Goal: Task Accomplishment & Management: Use online tool/utility

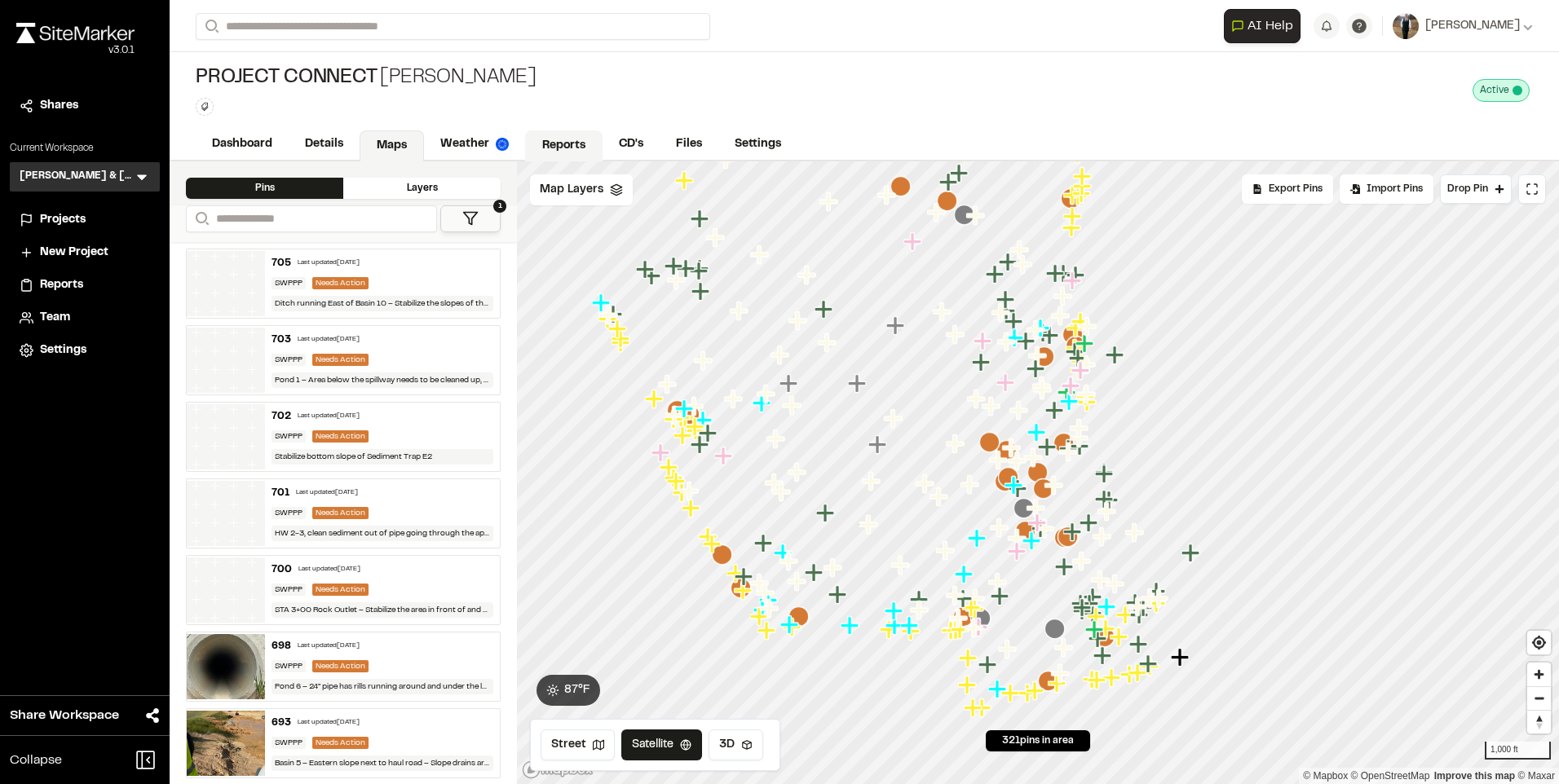
scroll to position [326, 0]
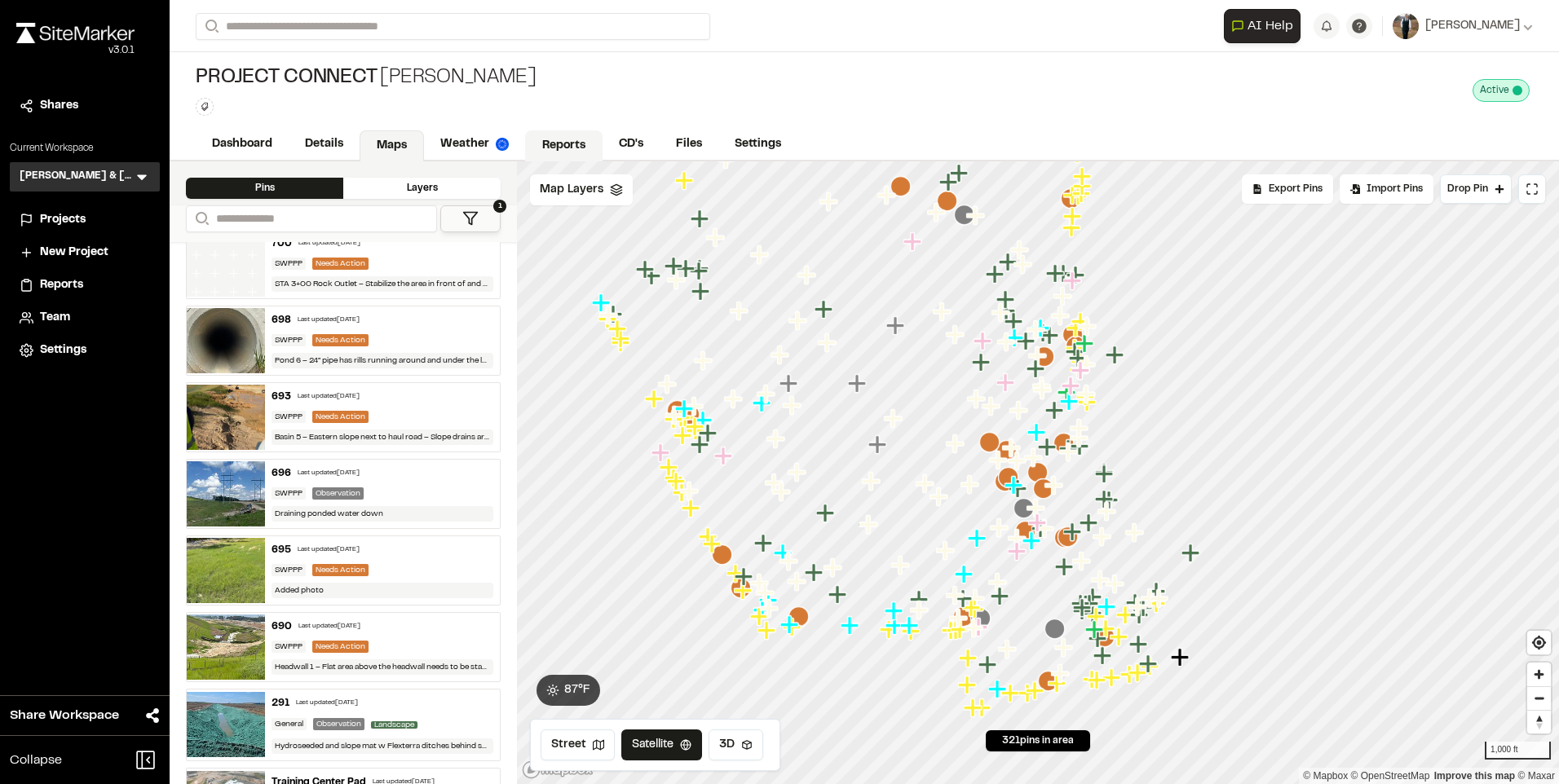
click at [558, 133] on link "Reports" at bounding box center [564, 146] width 78 height 31
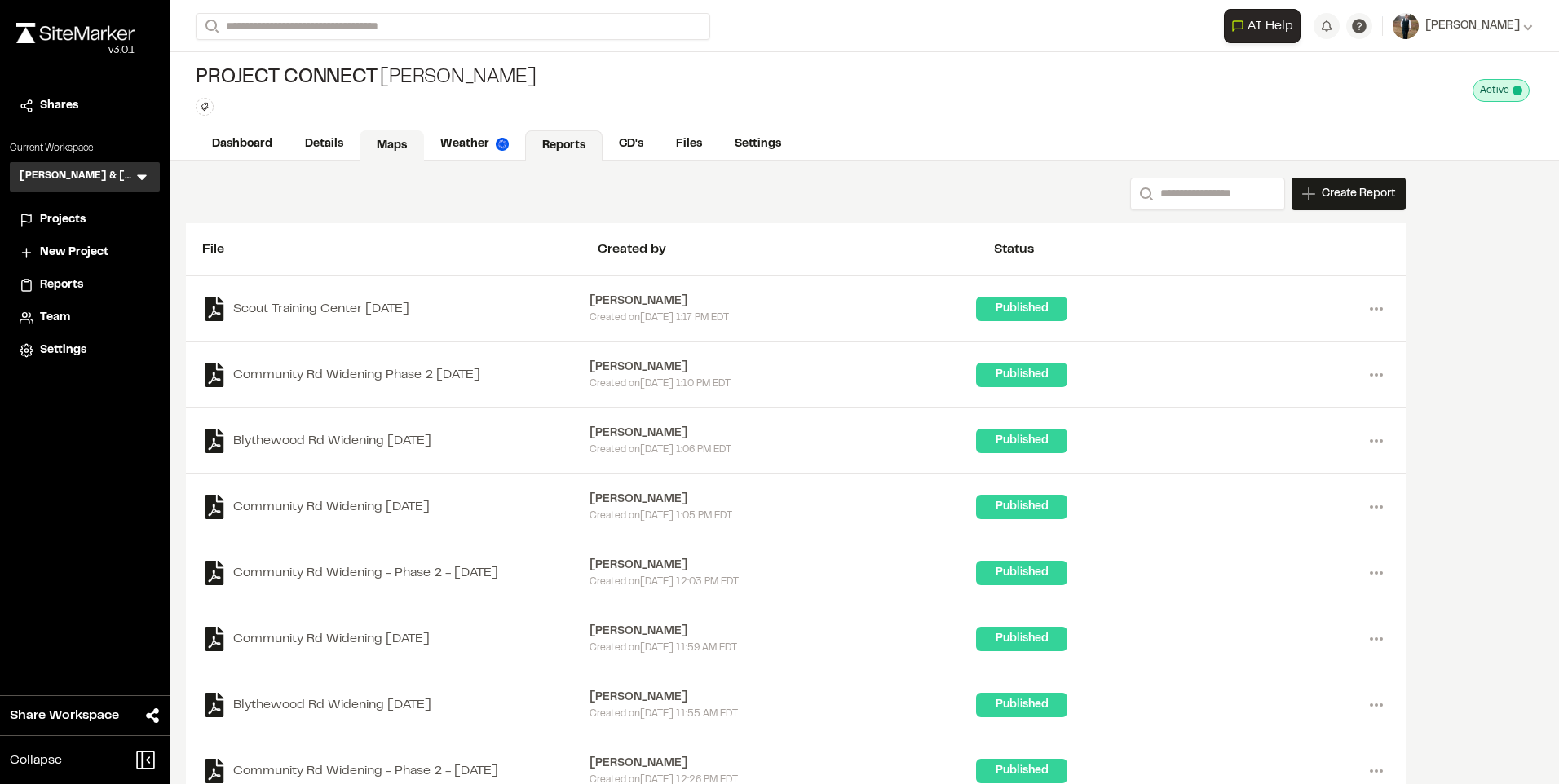
click at [402, 143] on link "Maps" at bounding box center [391, 146] width 64 height 31
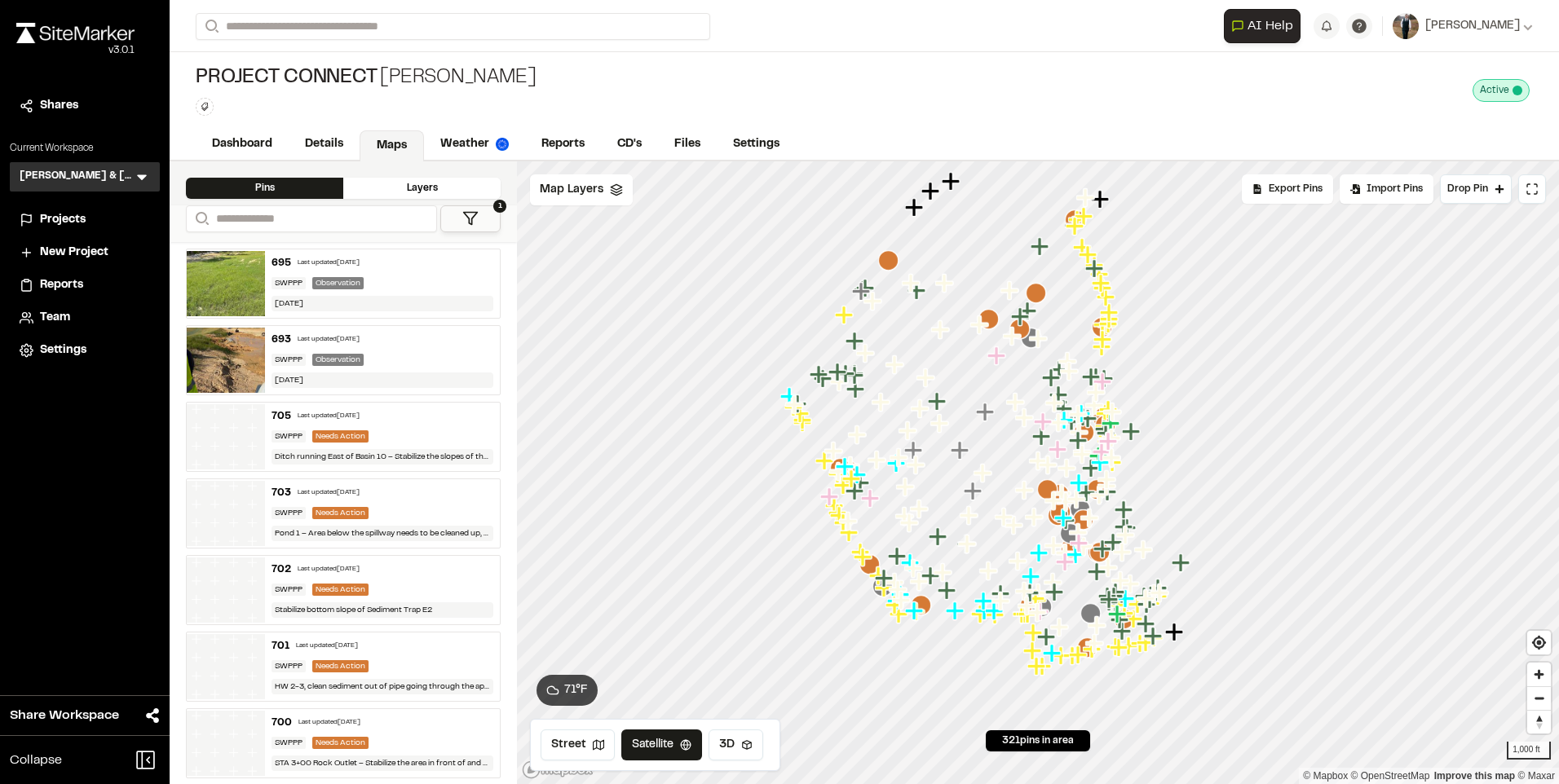
click at [360, 335] on div "Last updated [DATE]" at bounding box center [328, 339] width 62 height 10
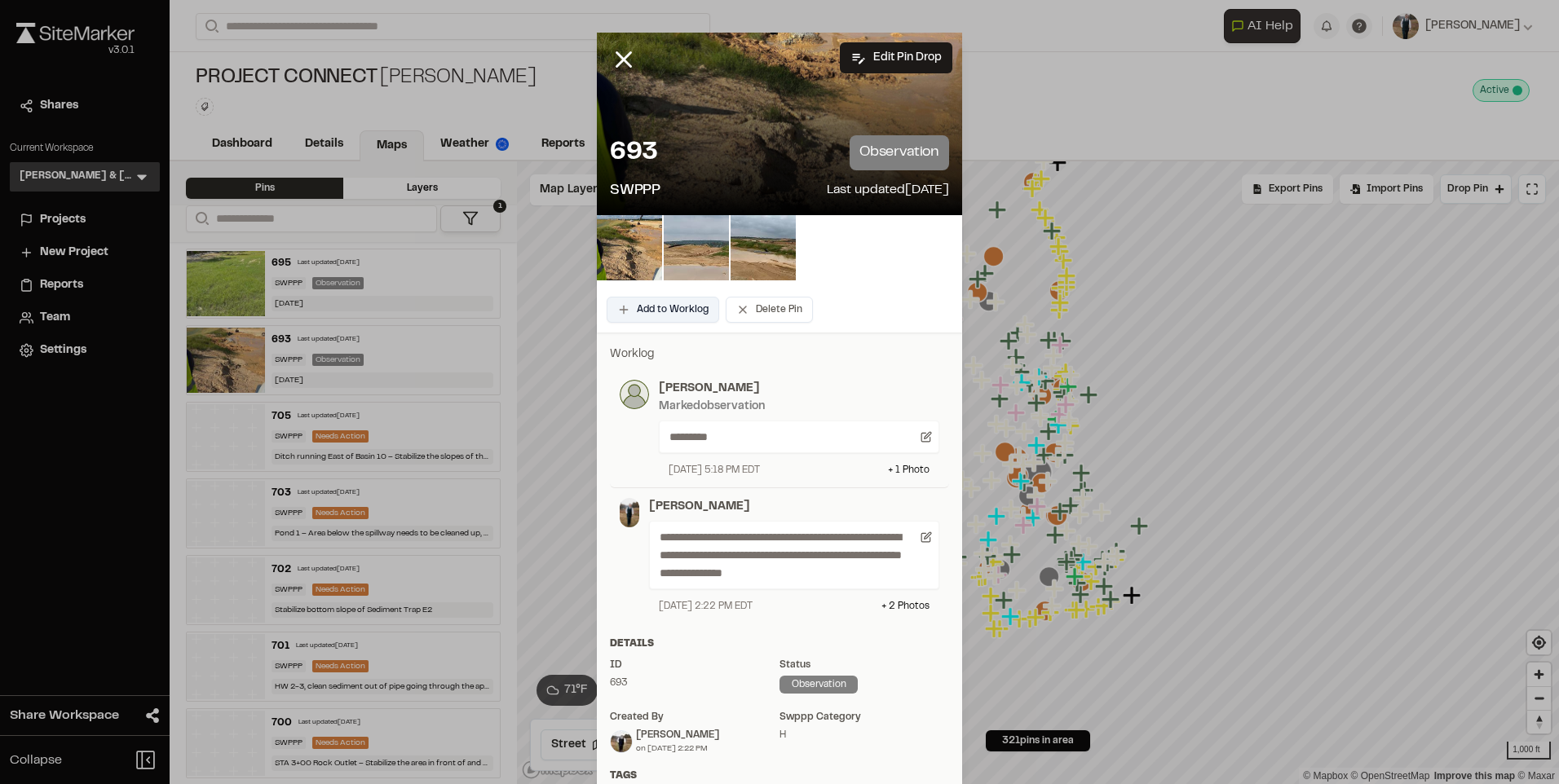
click at [678, 311] on button "Add to Worklog" at bounding box center [663, 310] width 112 height 26
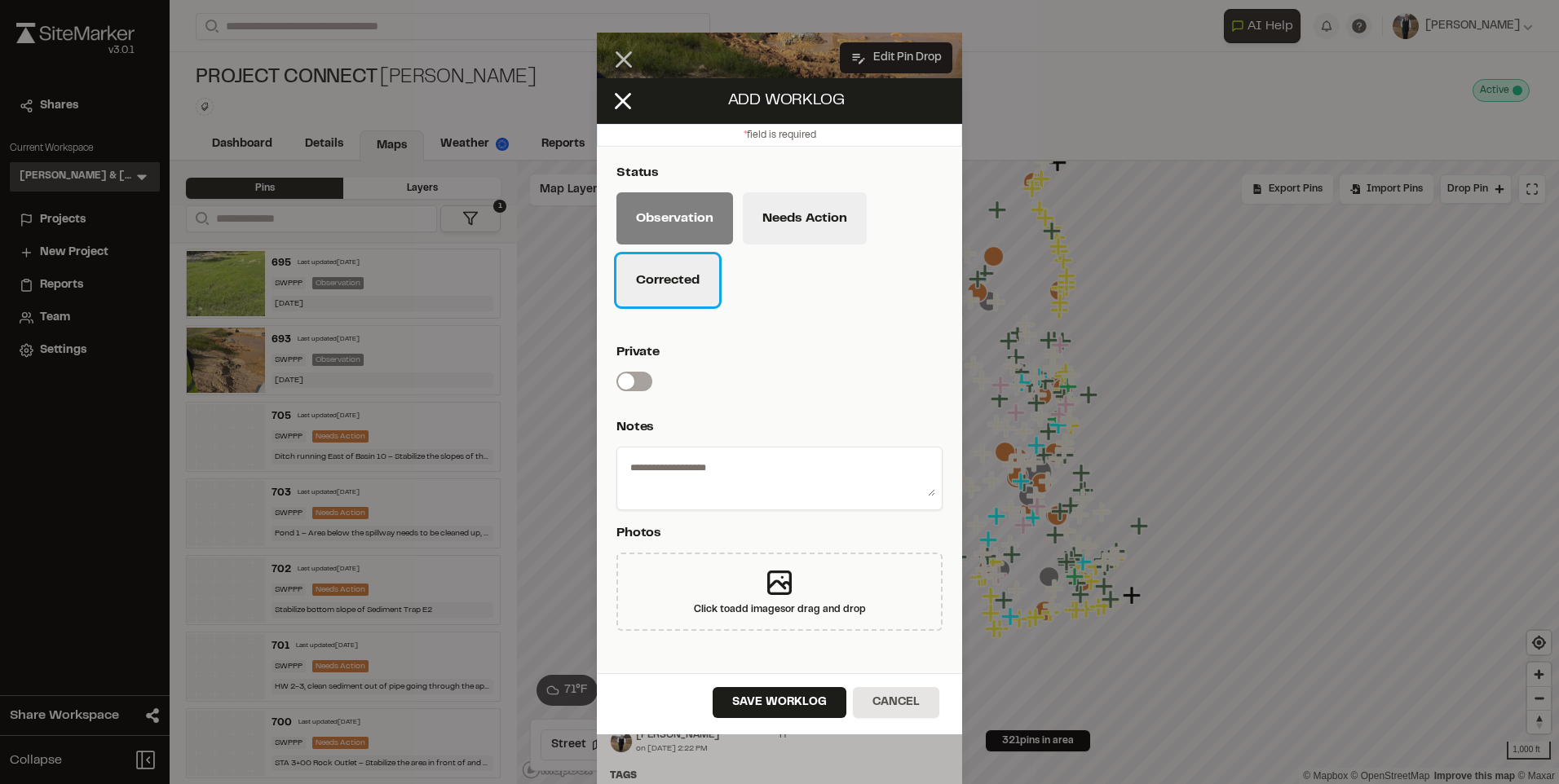
click at [657, 282] on button "Corrected" at bounding box center [667, 280] width 103 height 52
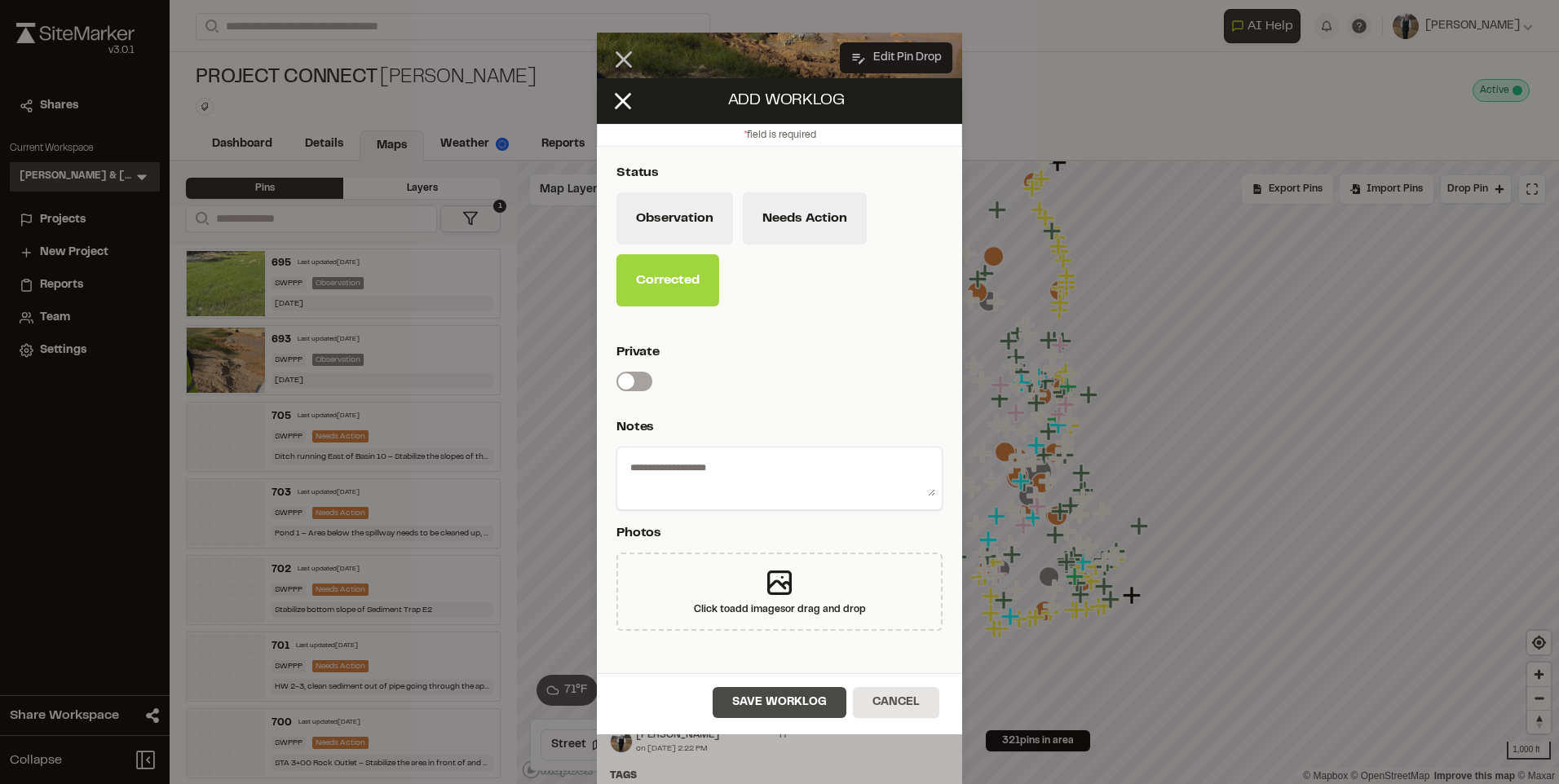
click at [758, 704] on button "Save Worklog" at bounding box center [779, 703] width 133 height 31
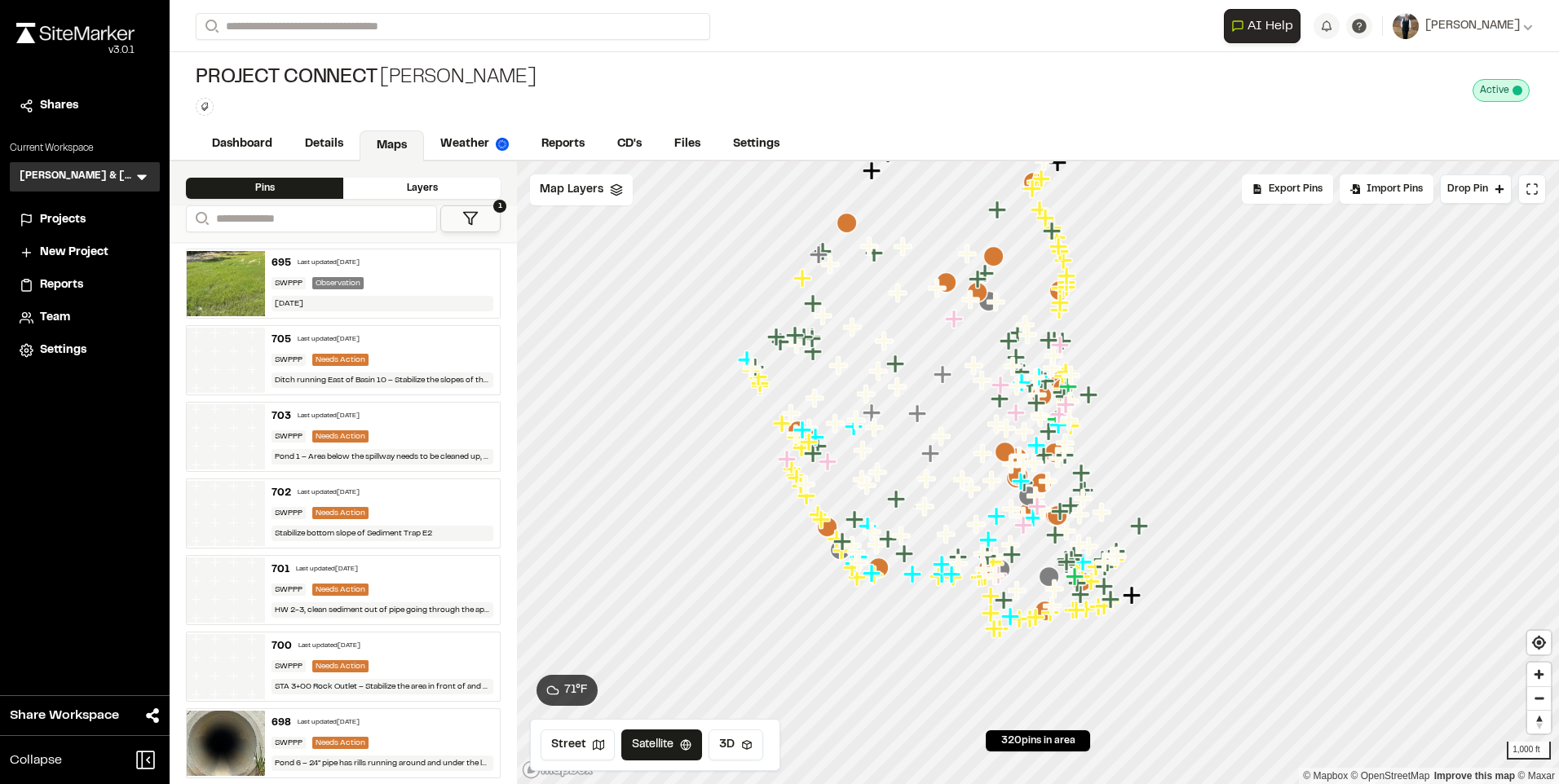
click at [346, 265] on div "Last updated [DATE]" at bounding box center [328, 264] width 62 height 10
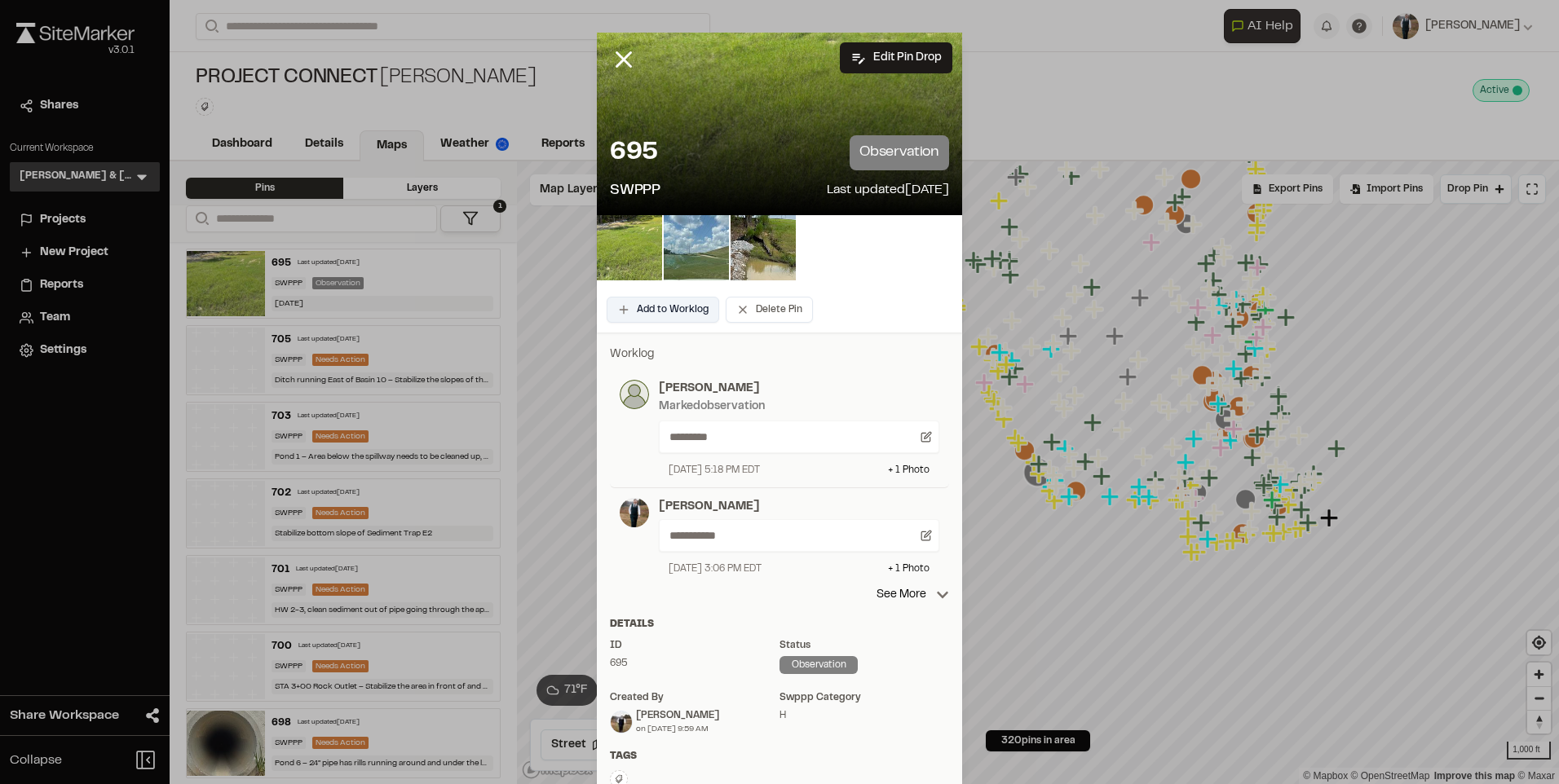
click at [667, 313] on button "Add to Worklog" at bounding box center [663, 310] width 112 height 26
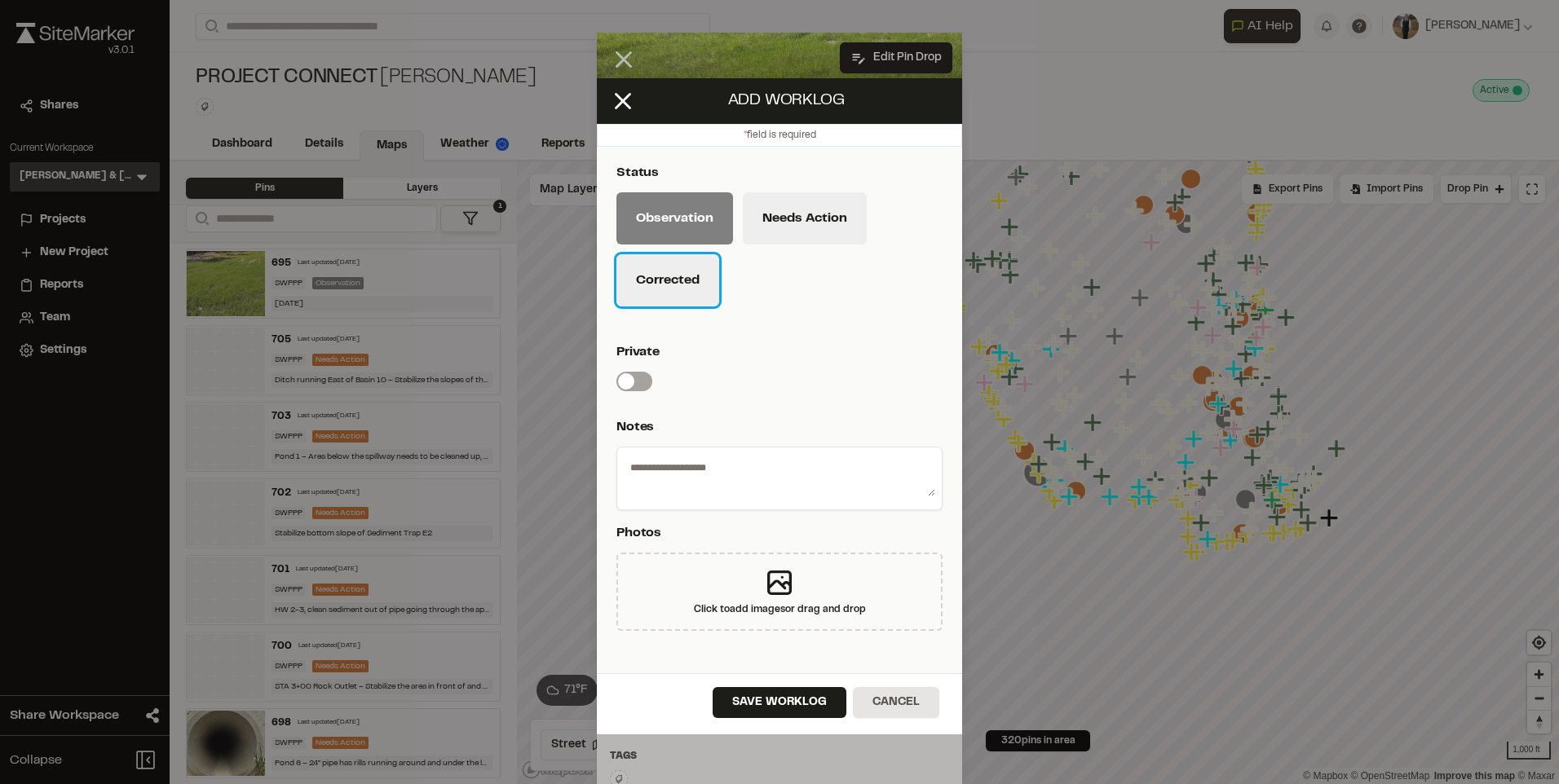
click at [663, 299] on button "Corrected" at bounding box center [667, 280] width 103 height 52
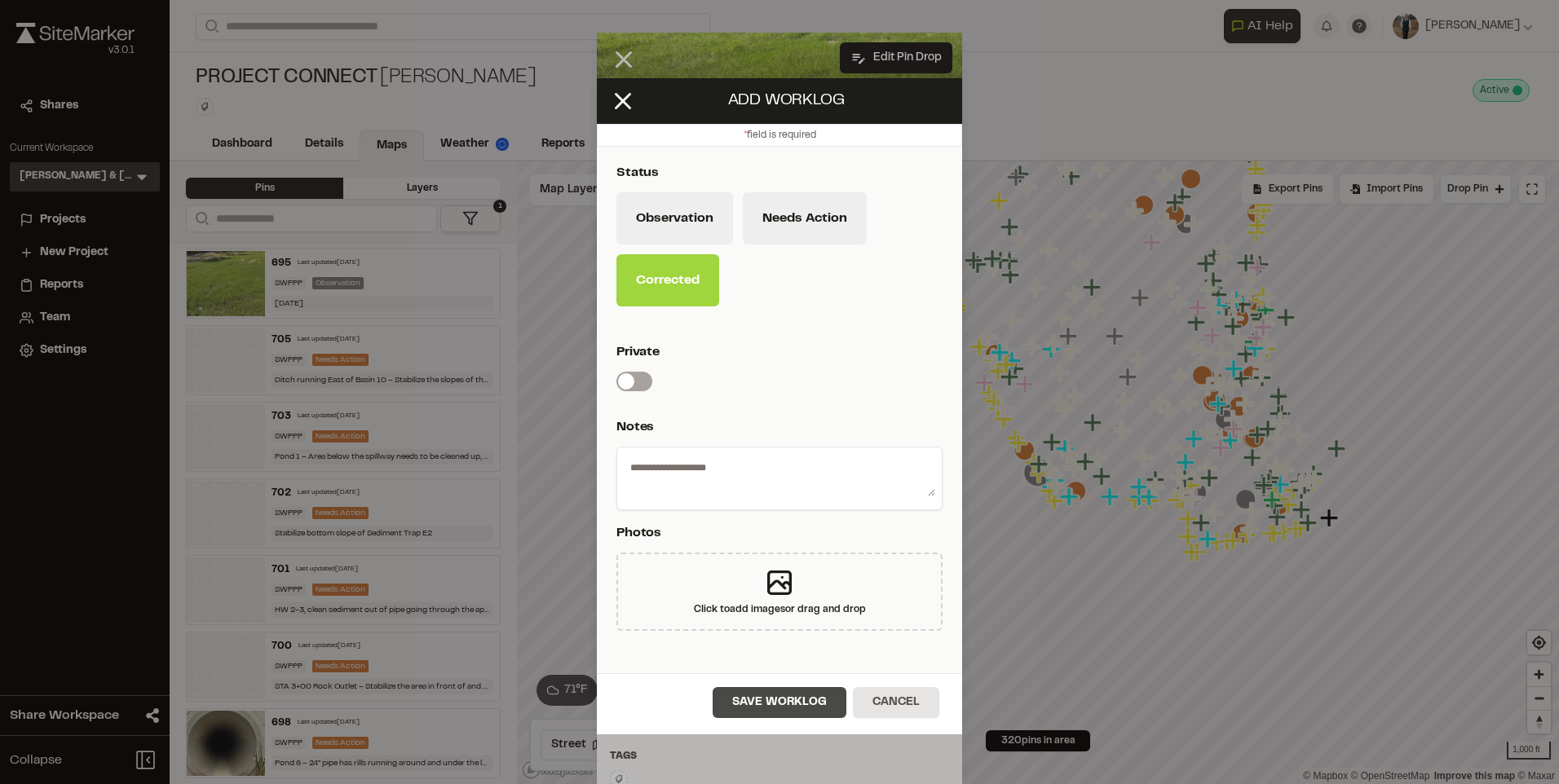
click at [764, 699] on button "Save Worklog" at bounding box center [779, 703] width 133 height 31
